Goal: Information Seeking & Learning: Find specific fact

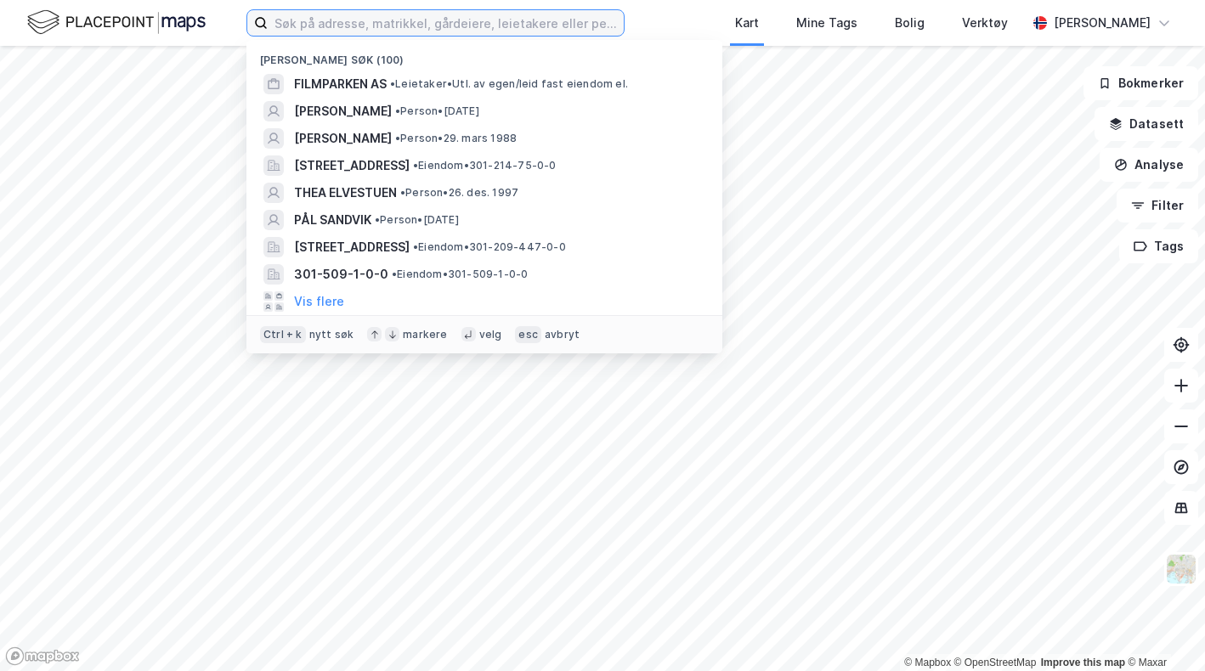
click at [544, 17] on input at bounding box center [446, 22] width 356 height 25
paste input "Årvollskogen 65"
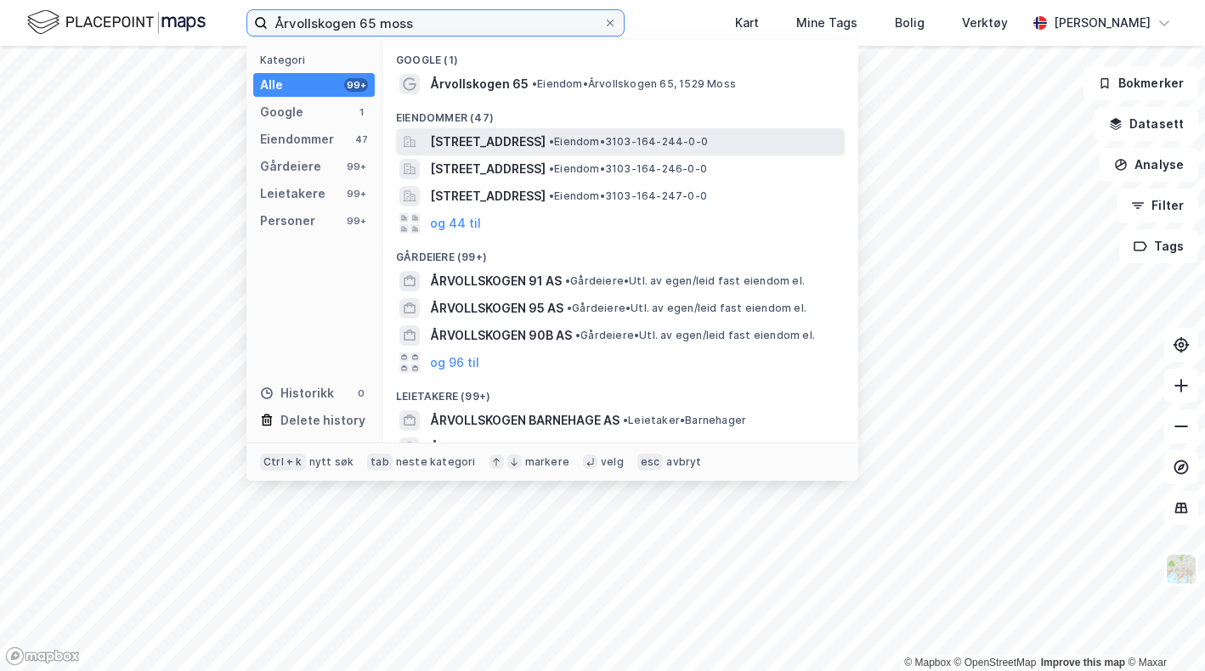
type input "Årvollskogen 65 moss"
click at [595, 128] on div "[STREET_ADDRESS] • Eiendom • 3103-164-244-0-0" at bounding box center [620, 141] width 449 height 27
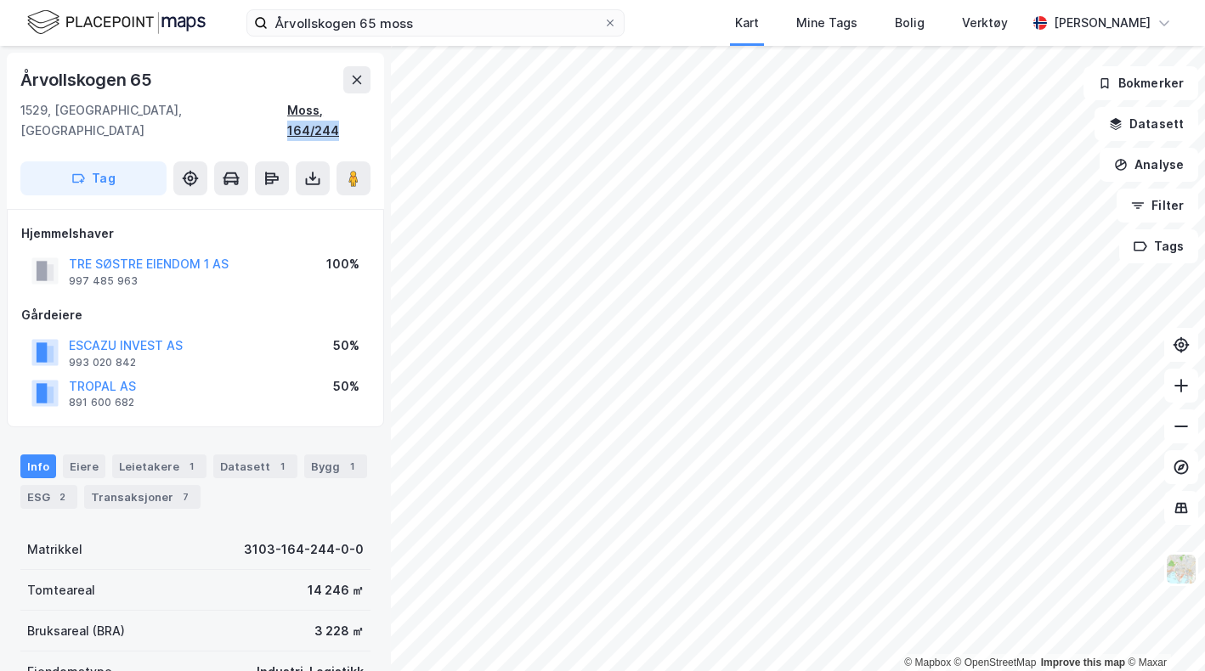
drag, startPoint x: 372, startPoint y: 114, endPoint x: 321, endPoint y: 115, distance: 51.0
click at [321, 115] on div "Årvollskogen 65 1529, [GEOGRAPHIC_DATA], [GEOGRAPHIC_DATA], 164/244 Tag" at bounding box center [195, 131] width 377 height 156
copy div "164/244"
click at [171, 455] on div "Leietakere 1" at bounding box center [159, 467] width 94 height 24
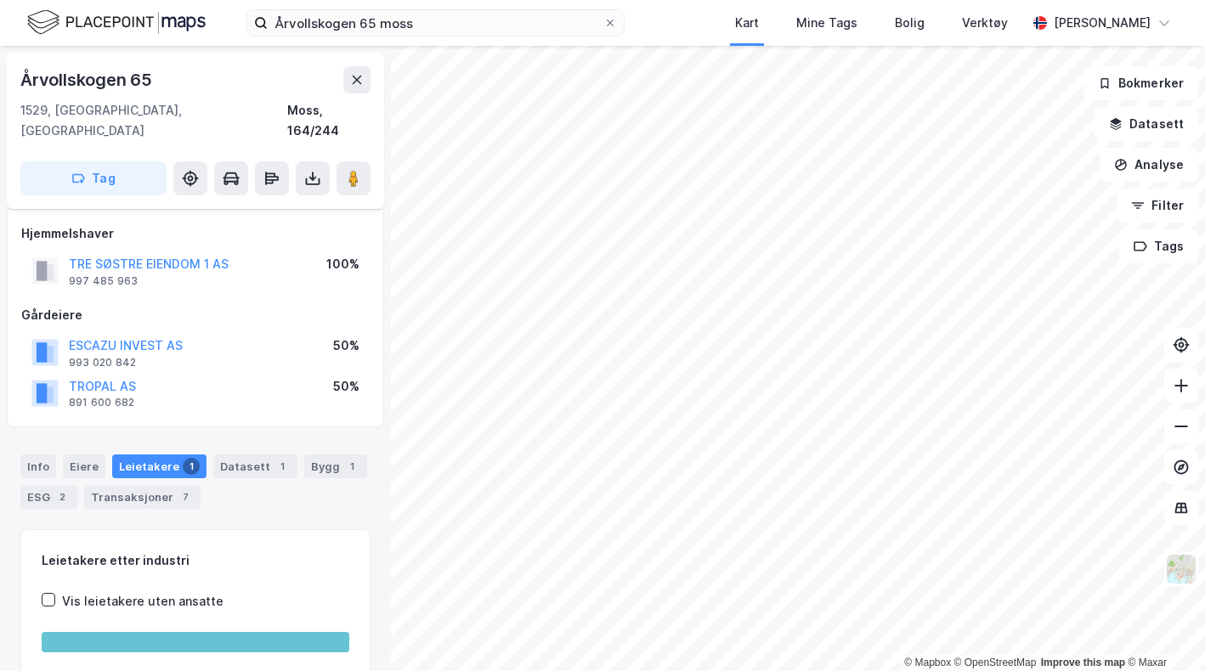
scroll to position [183, 0]
